Goal: Book appointment/travel/reservation

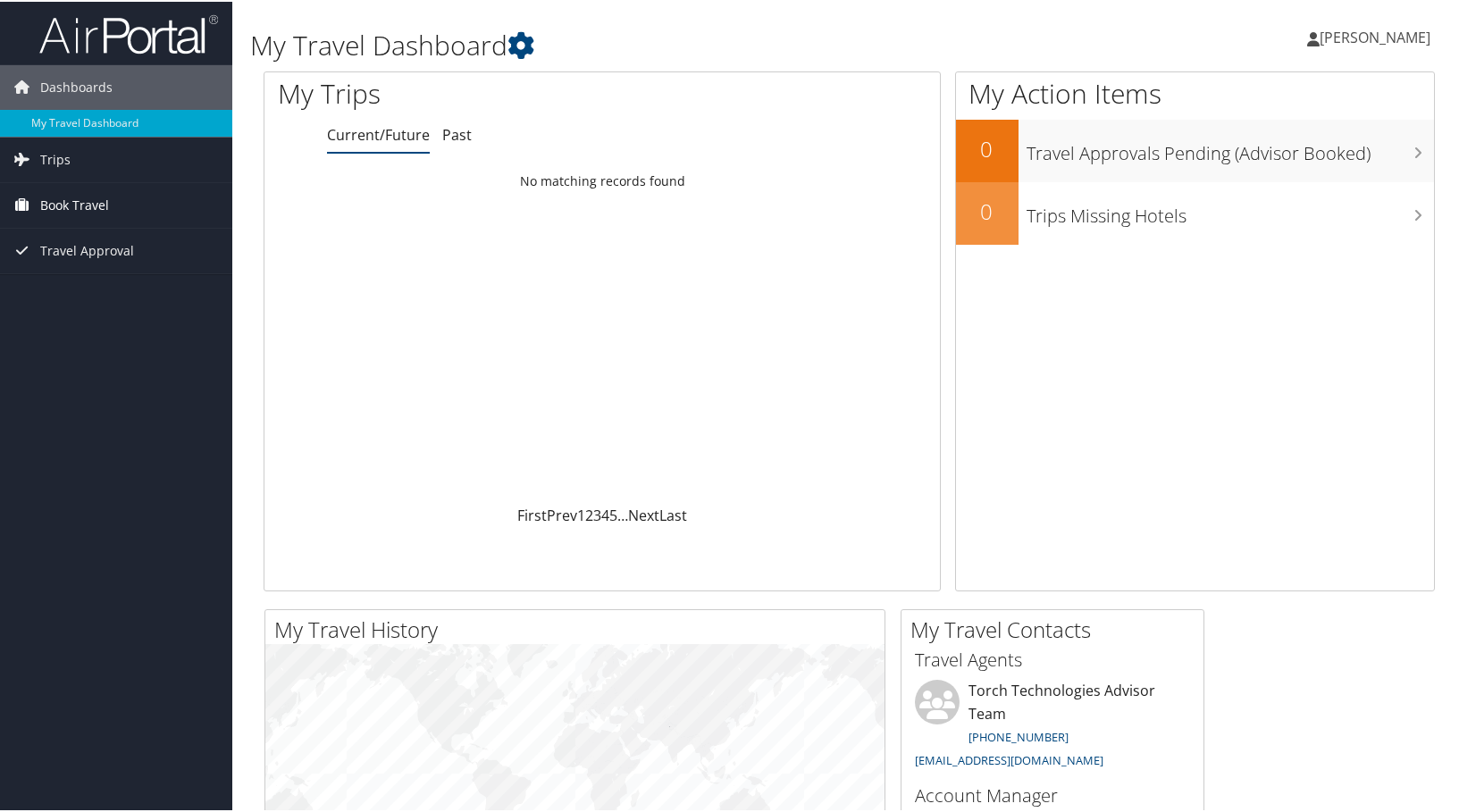
click at [95, 205] on span "Book Travel" at bounding box center [74, 204] width 69 height 45
click at [121, 237] on link "Agent Booking Request" at bounding box center [116, 240] width 233 height 27
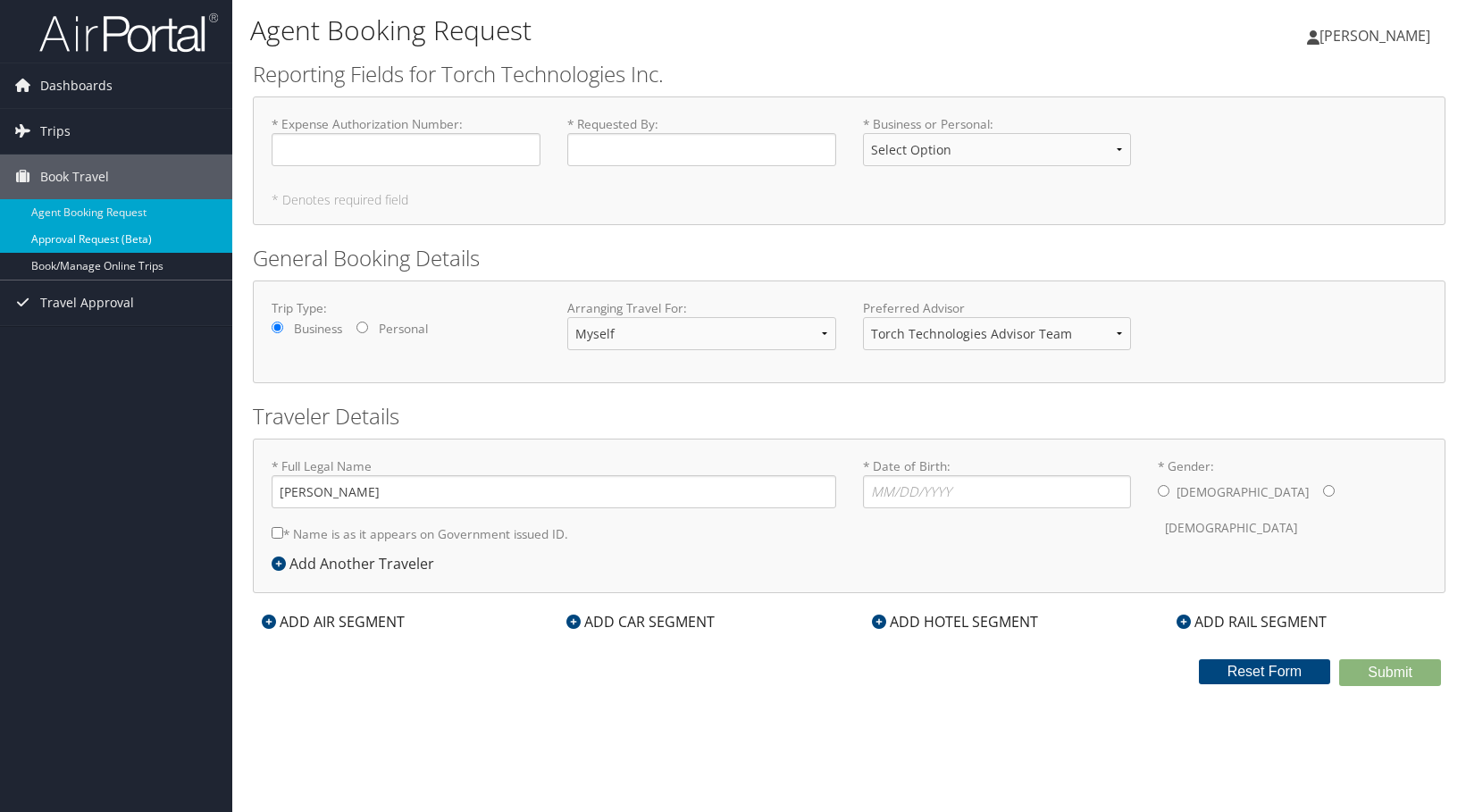
click at [86, 238] on link "Approval Request (Beta)" at bounding box center [116, 240] width 233 height 27
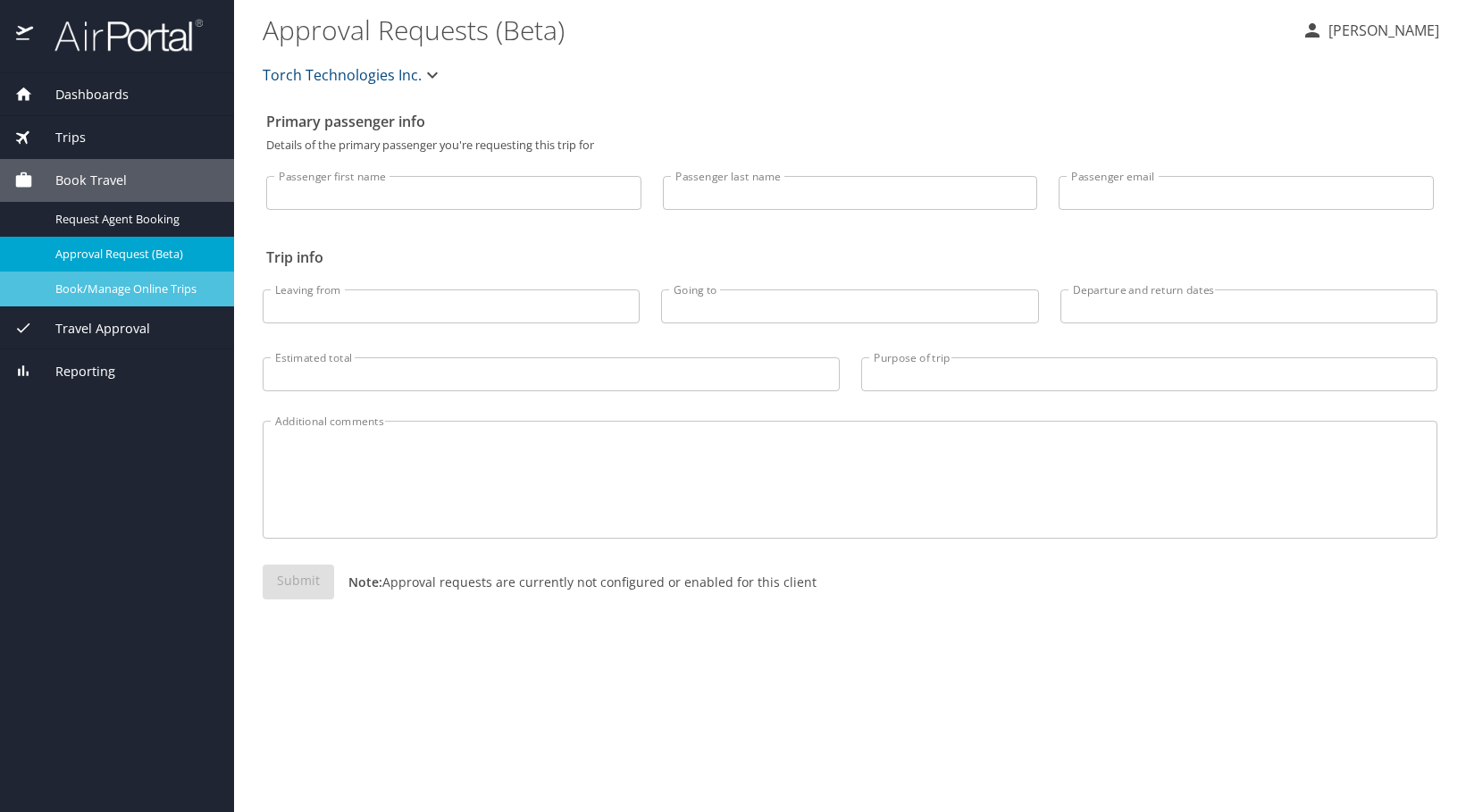
click at [123, 287] on span "Book/Manage Online Trips" at bounding box center [134, 289] width 157 height 17
